Goal: Task Accomplishment & Management: Complete application form

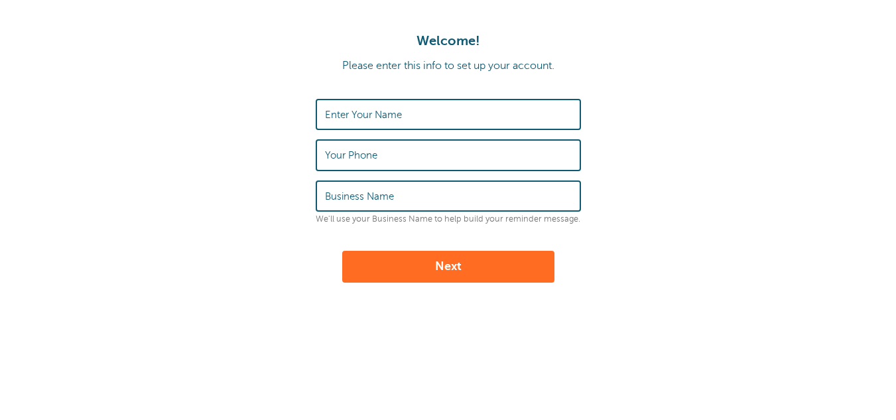
click at [425, 120] on input "Enter Your Name" at bounding box center [448, 114] width 247 height 29
type input "[PERSON_NAME]"
type input "970-964-7183"
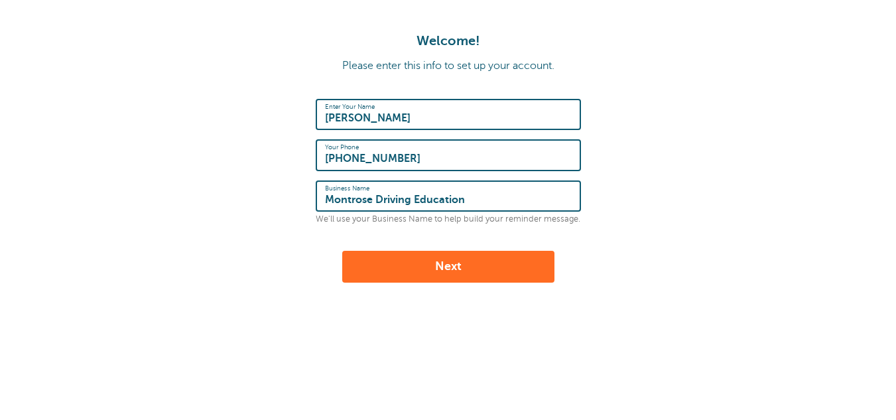
type input "Montrose Driving Education"
click at [451, 269] on button "Next" at bounding box center [448, 267] width 212 height 32
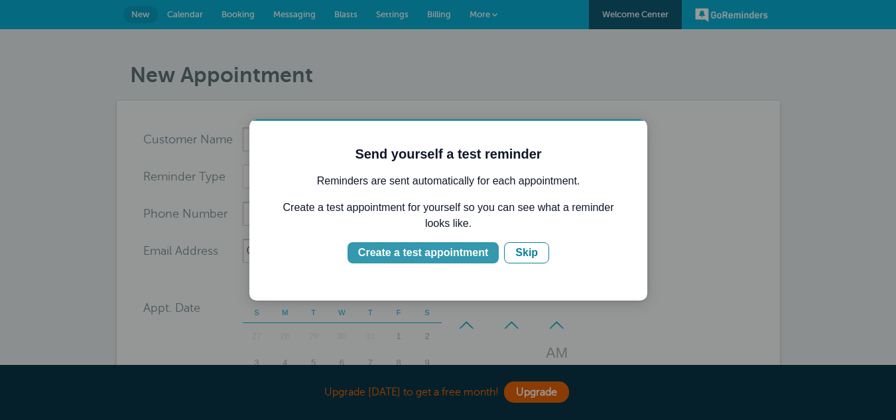
click at [450, 249] on div "Create a test appointment" at bounding box center [423, 253] width 130 height 16
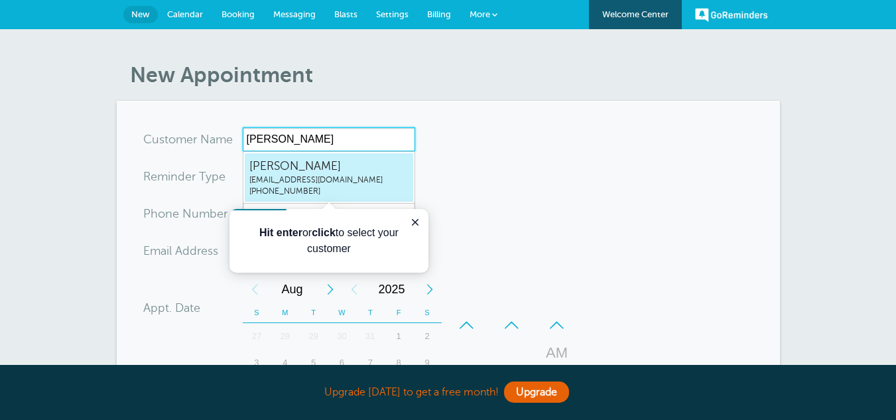
click at [334, 173] on span "[PERSON_NAME]" at bounding box center [328, 166] width 159 height 17
type input "[EMAIL_ADDRESS]"
type input "[PERSON_NAME]"
type input "[PHONE_NUMBER]"
type input "[EMAIL_ADDRESS][DOMAIN_NAME]"
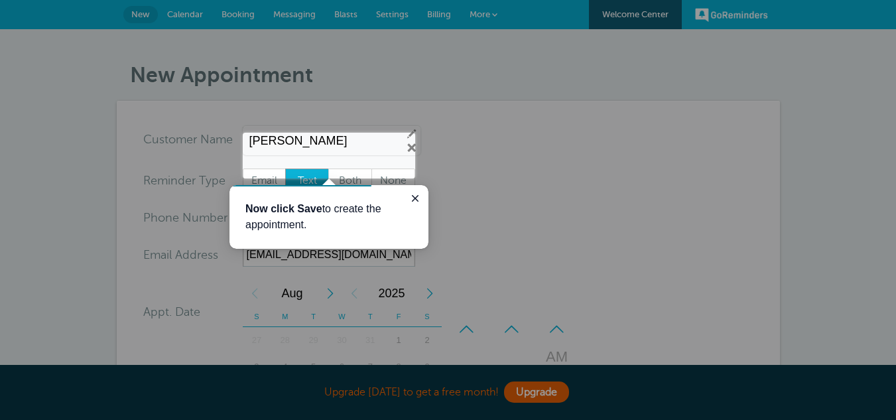
scroll to position [484, 0]
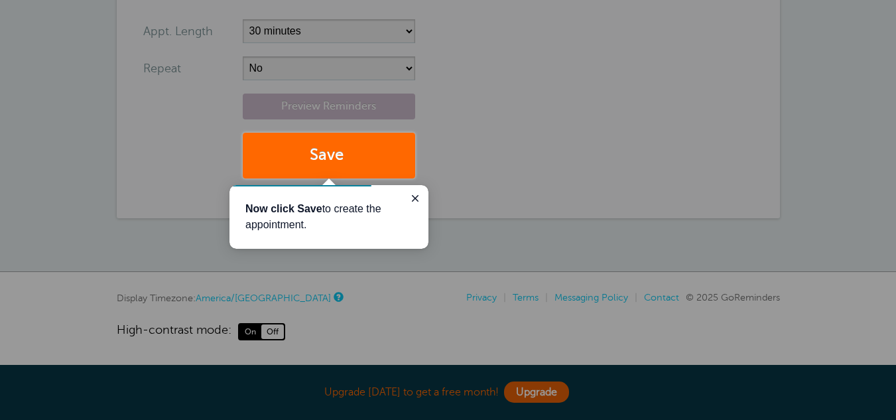
click at [458, 156] on div at bounding box center [656, 89] width 482 height 178
click at [417, 198] on icon "Close guide" at bounding box center [415, 198] width 11 height 11
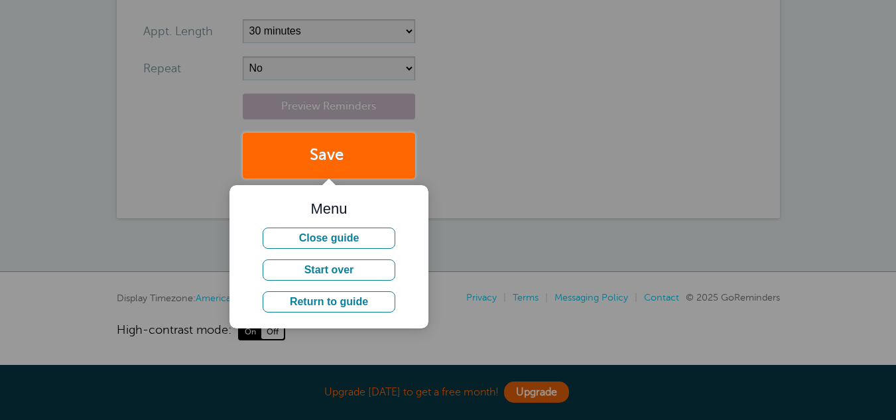
click at [456, 151] on div at bounding box center [656, 89] width 482 height 178
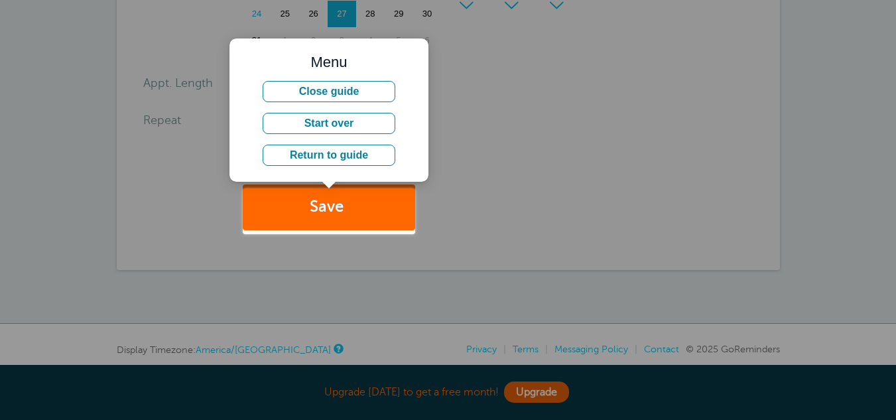
scroll to position [435, 0]
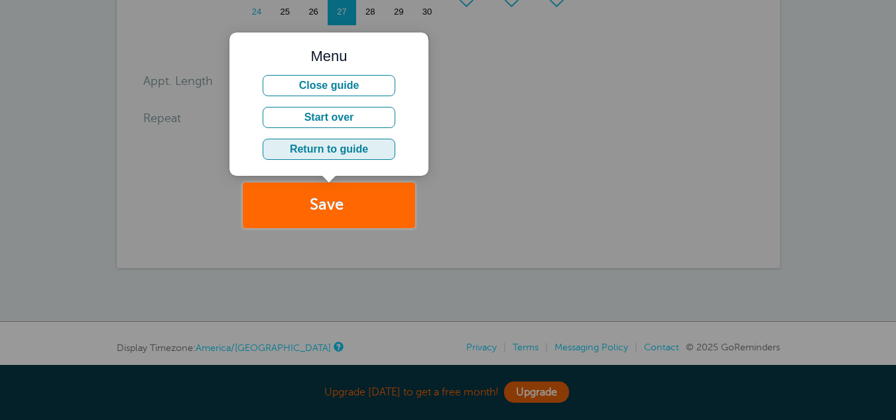
click at [354, 153] on button "Return to guide" at bounding box center [329, 149] width 133 height 21
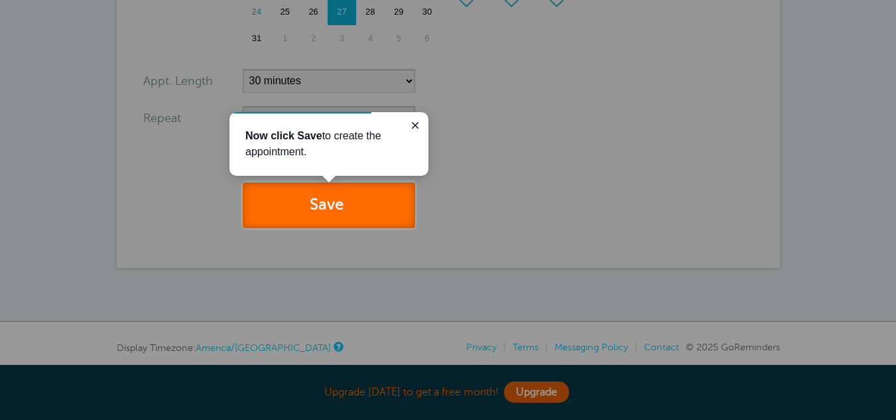
click at [327, 201] on button "Save" at bounding box center [329, 205] width 172 height 46
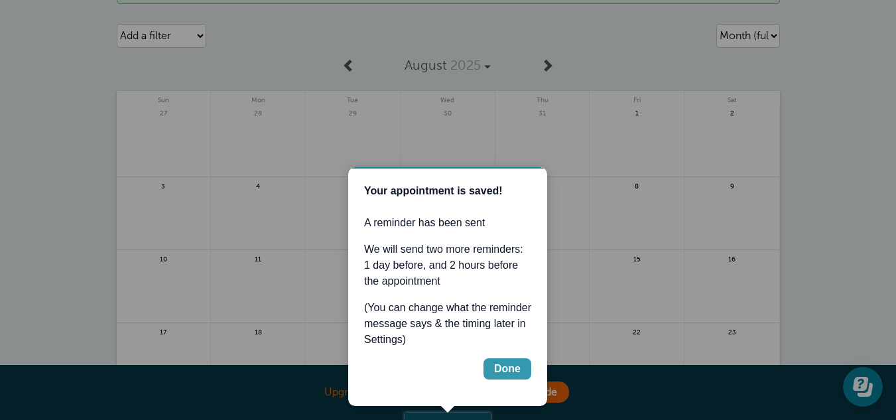
click at [504, 365] on div "Done" at bounding box center [507, 369] width 27 height 16
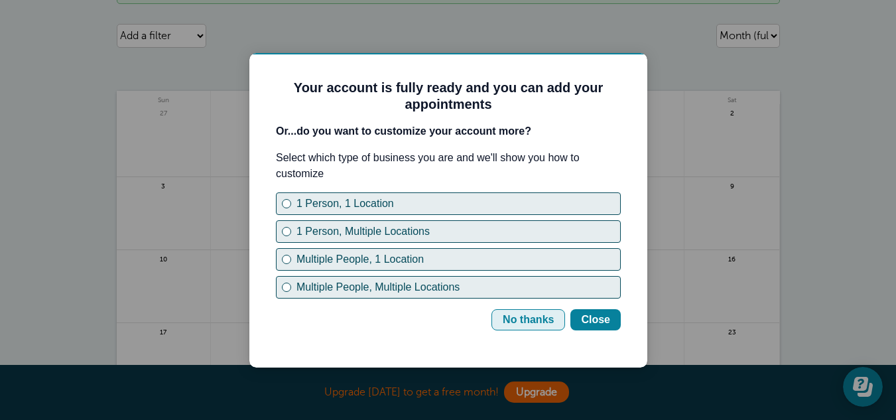
click at [533, 314] on div "No thanks" at bounding box center [528, 320] width 51 height 16
